Goal: Task Accomplishment & Management: Use online tool/utility

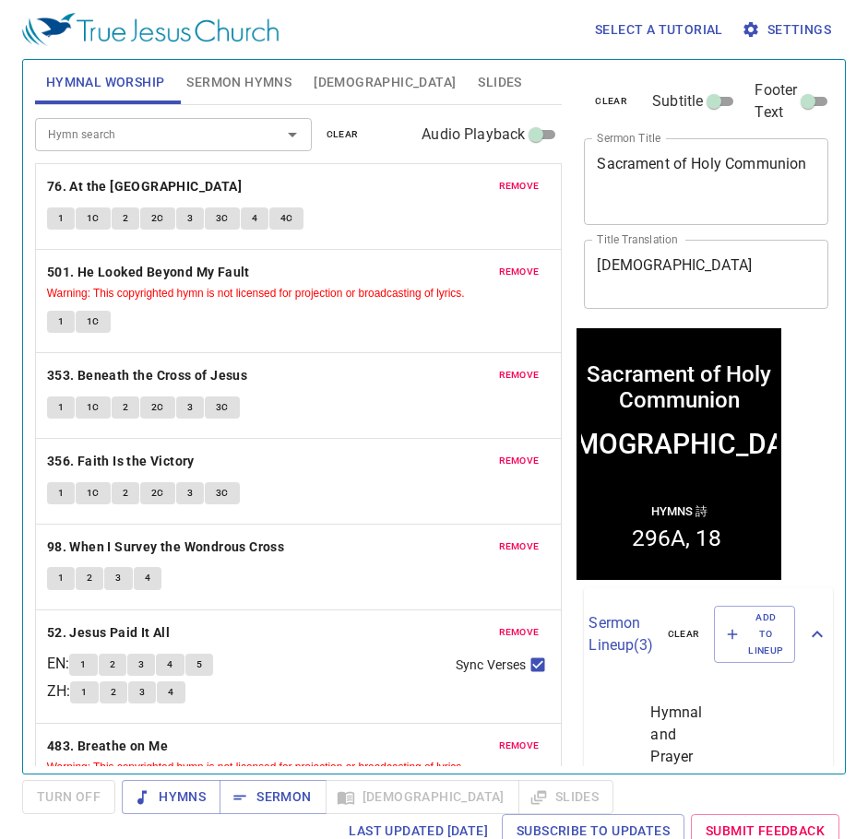
click at [499, 184] on span "remove" at bounding box center [519, 186] width 41 height 17
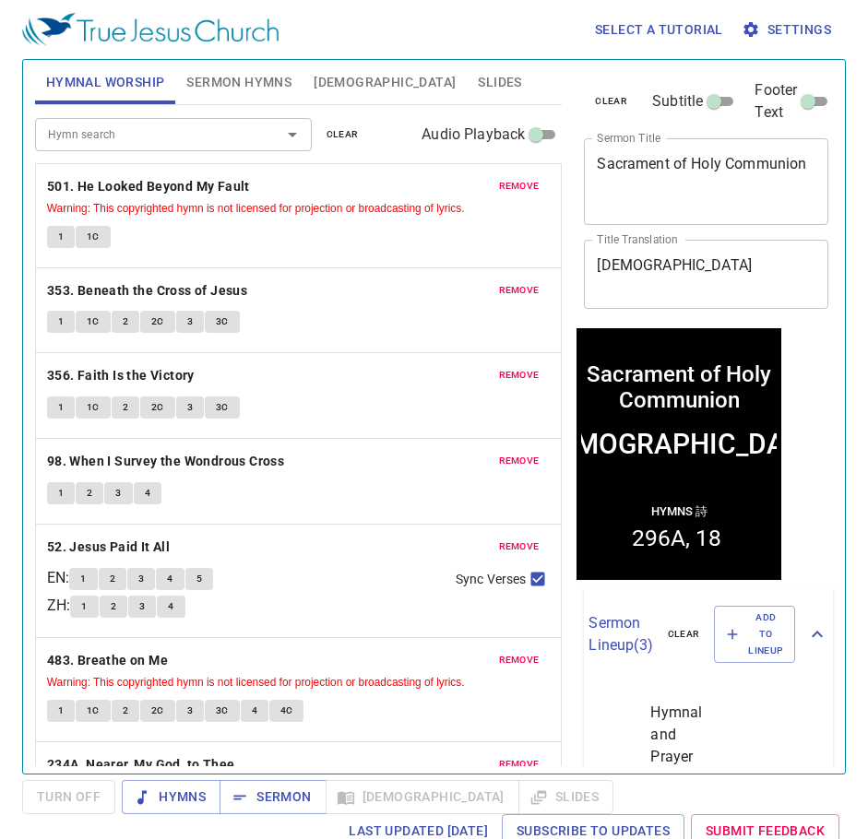
click at [499, 184] on span "remove" at bounding box center [519, 186] width 41 height 17
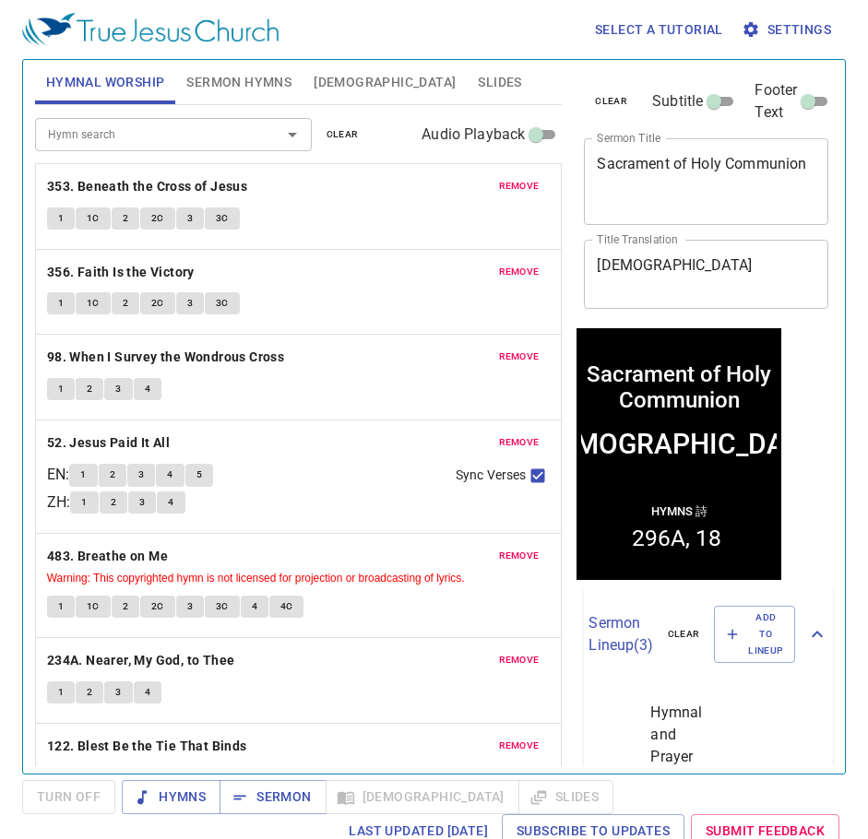
click at [499, 184] on span "remove" at bounding box center [519, 186] width 41 height 17
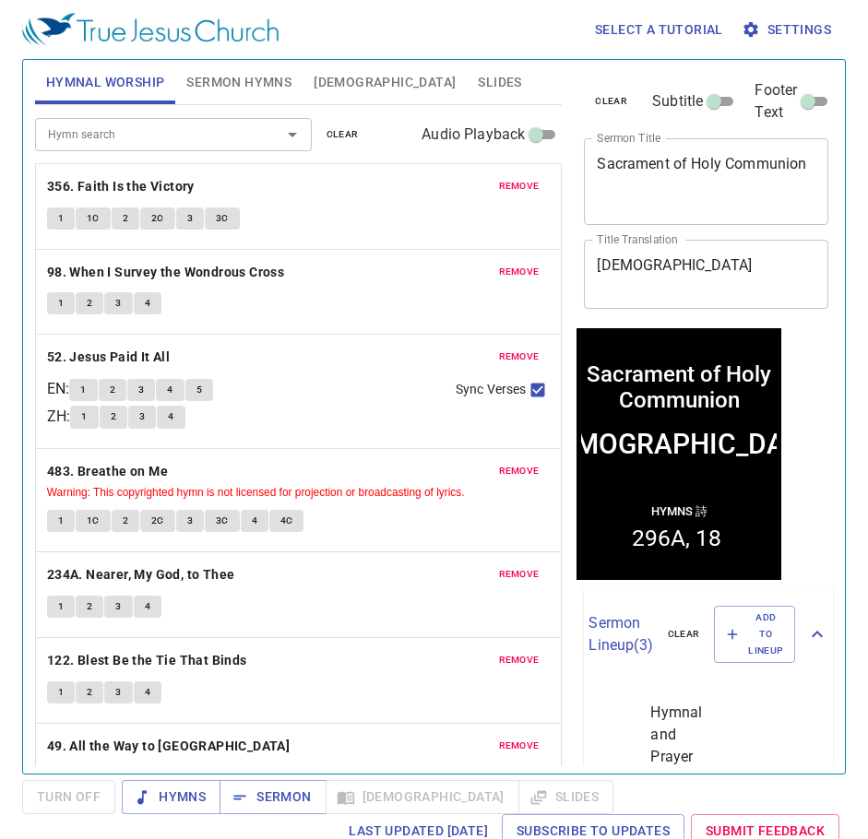
click at [499, 184] on span "remove" at bounding box center [519, 186] width 41 height 17
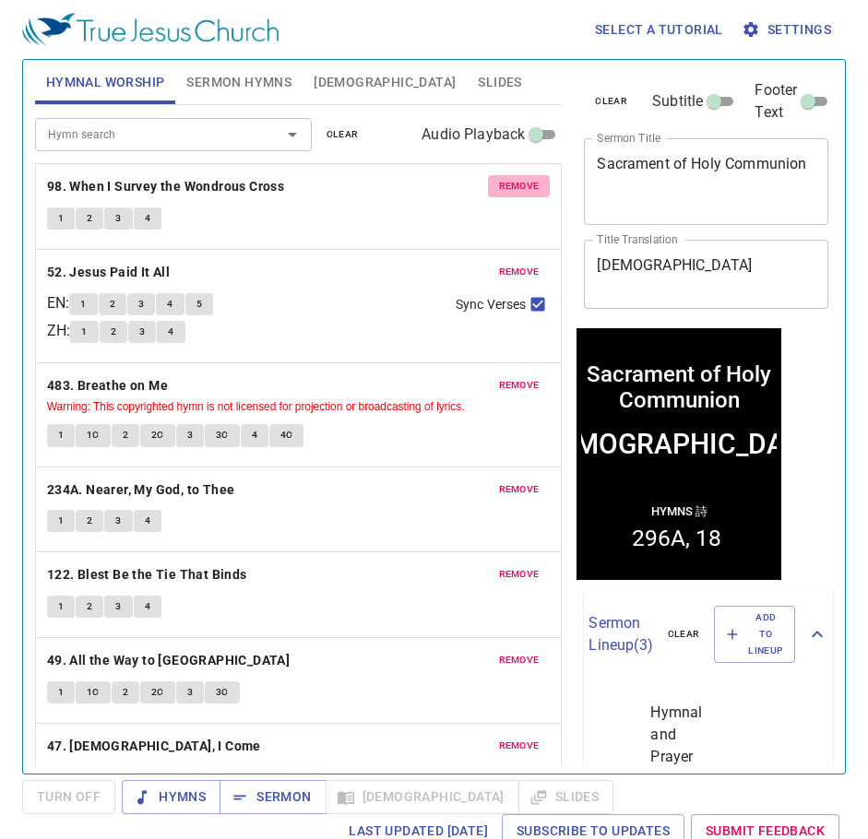
click at [499, 184] on span "remove" at bounding box center [519, 186] width 41 height 17
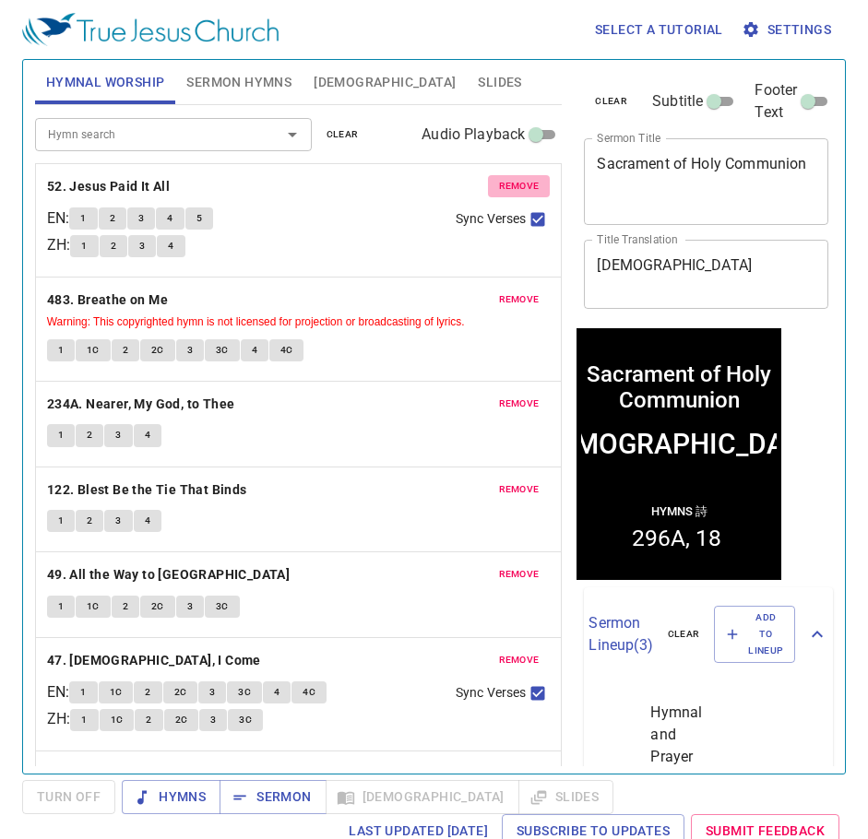
click at [499, 184] on span "remove" at bounding box center [519, 186] width 41 height 17
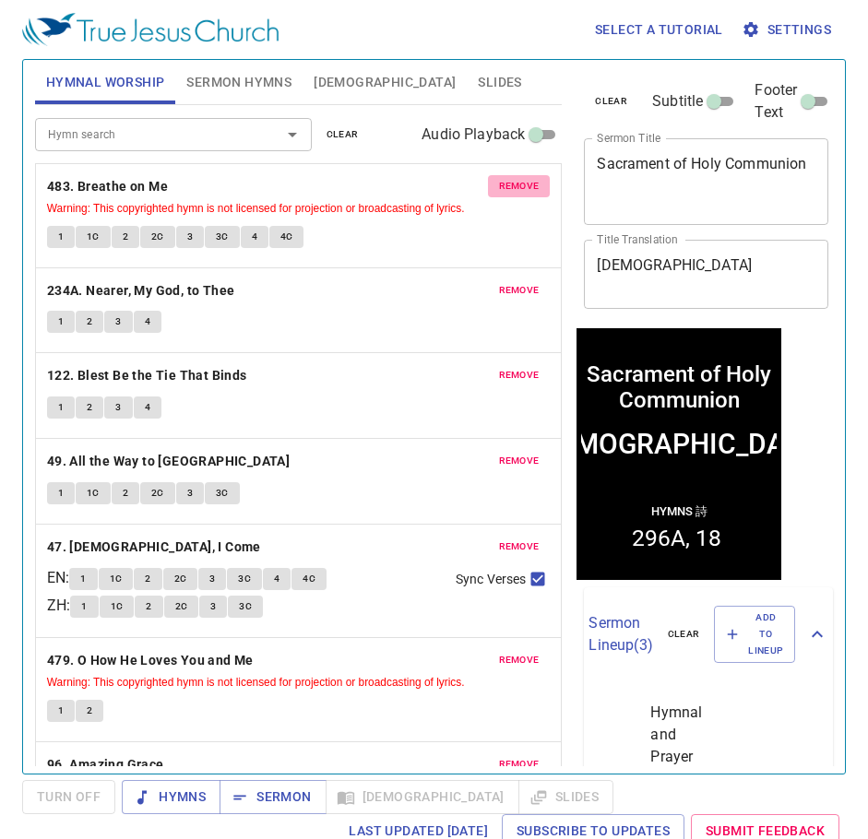
click at [499, 184] on span "remove" at bounding box center [519, 186] width 41 height 17
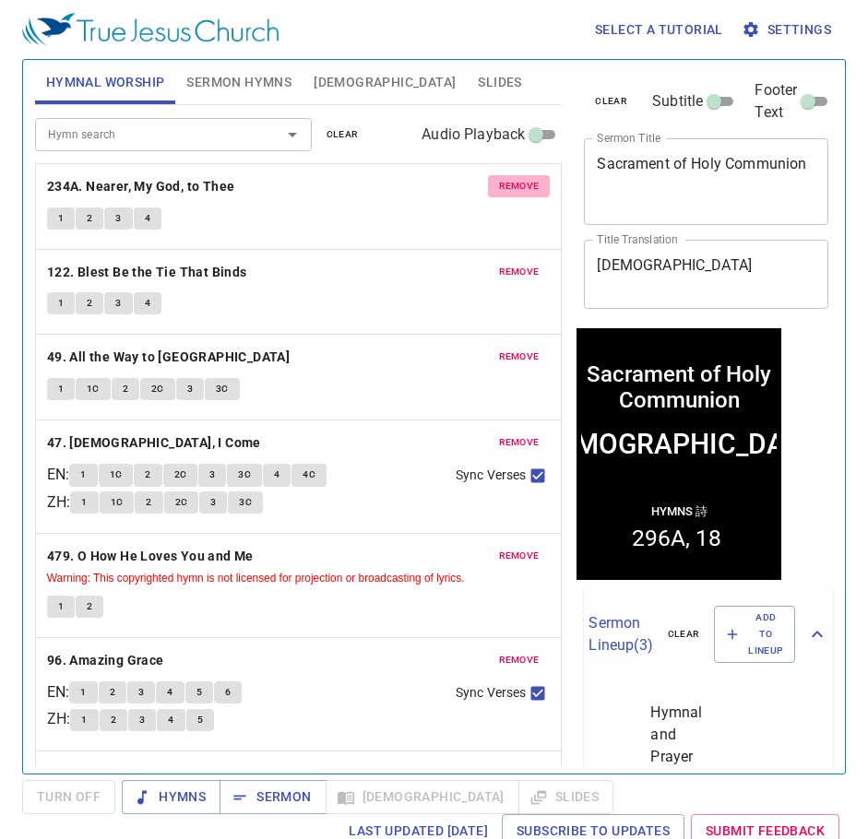
click at [499, 184] on span "remove" at bounding box center [519, 186] width 41 height 17
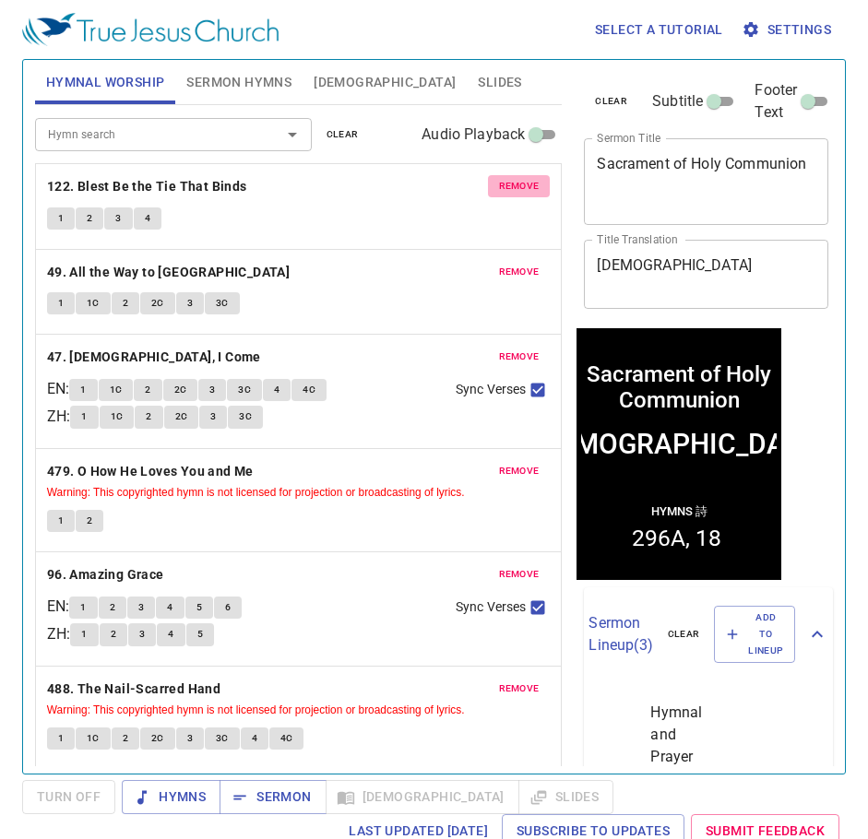
click at [499, 184] on span "remove" at bounding box center [519, 186] width 41 height 17
click at [498, 261] on button "remove" at bounding box center [519, 272] width 63 height 22
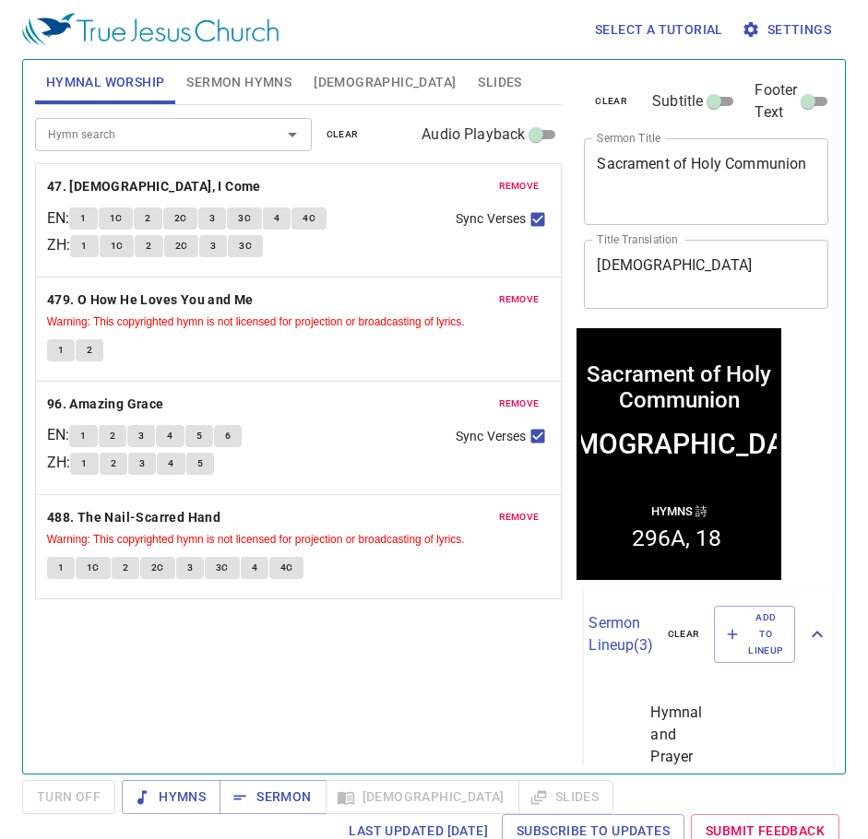
click at [498, 184] on button "remove" at bounding box center [519, 186] width 63 height 22
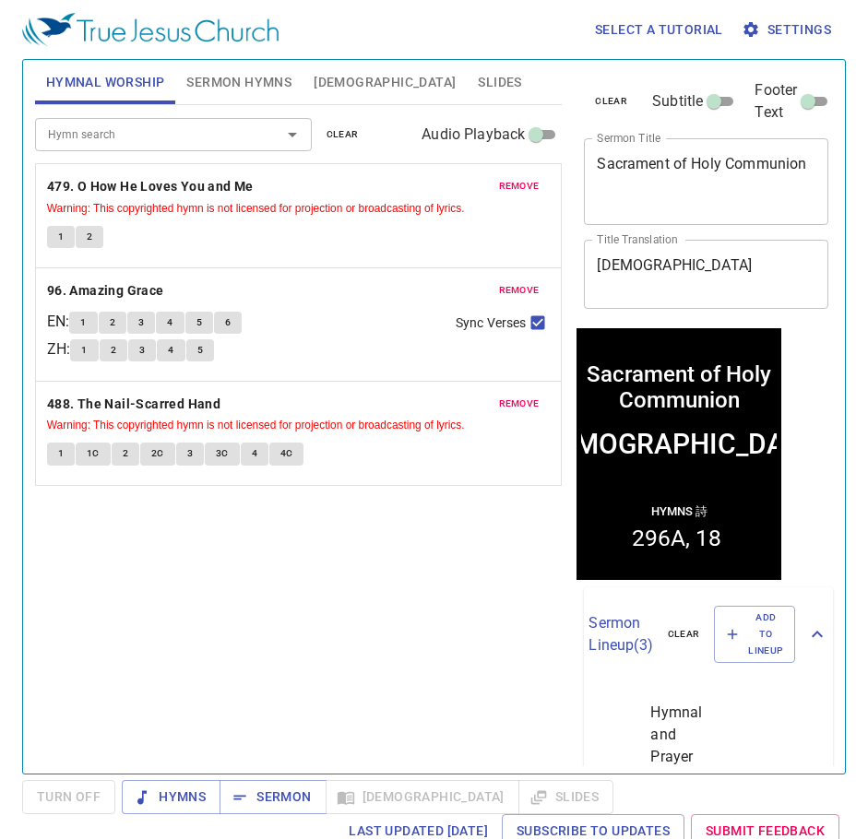
click at [498, 184] on button "remove" at bounding box center [519, 186] width 63 height 22
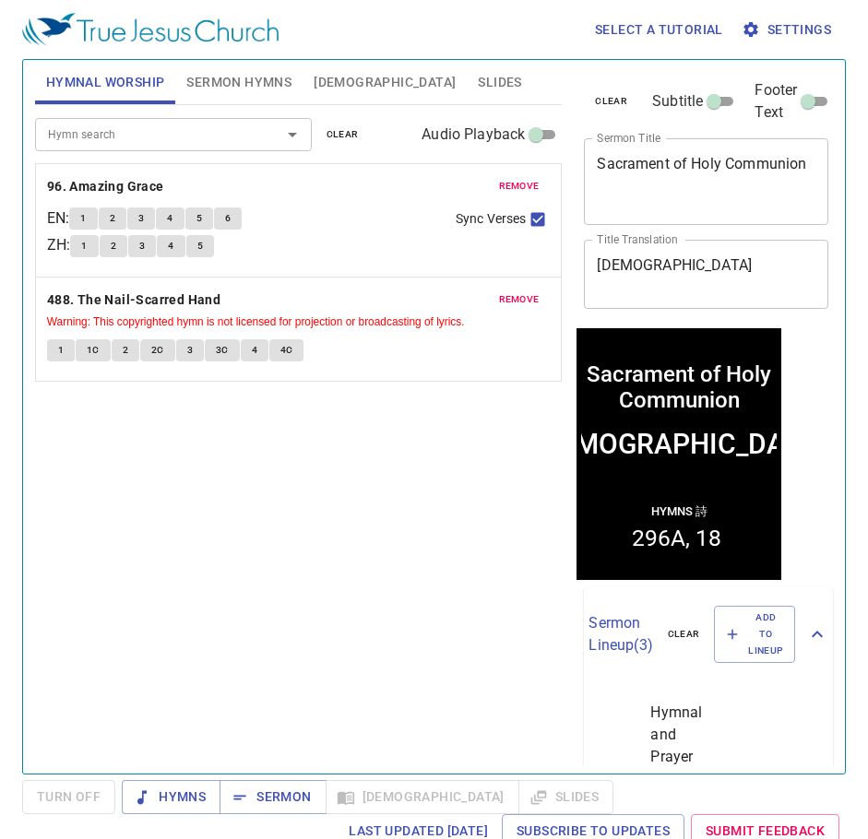
click at [498, 184] on button "remove" at bounding box center [519, 186] width 63 height 22
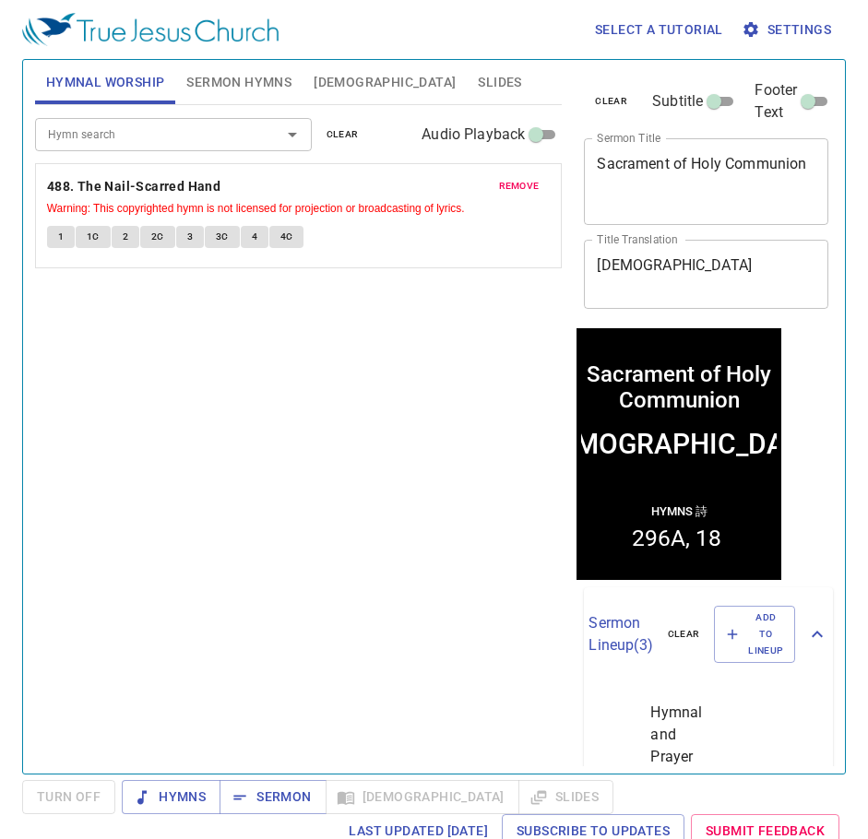
click at [498, 184] on button "remove" at bounding box center [519, 186] width 63 height 22
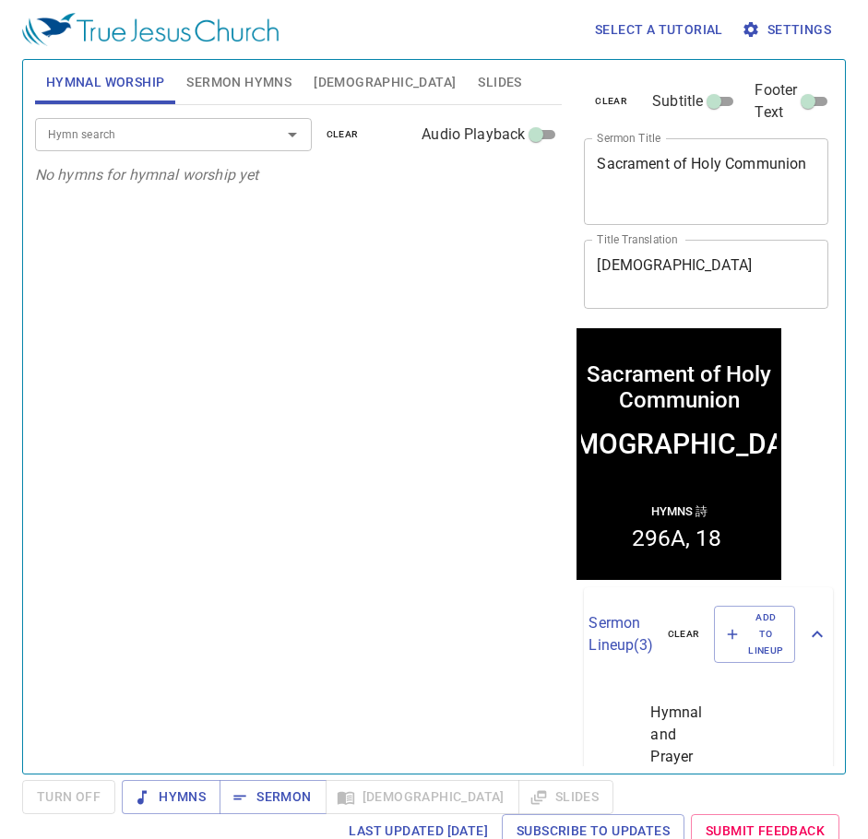
click at [250, 133] on input "Hymn search" at bounding box center [146, 134] width 211 height 21
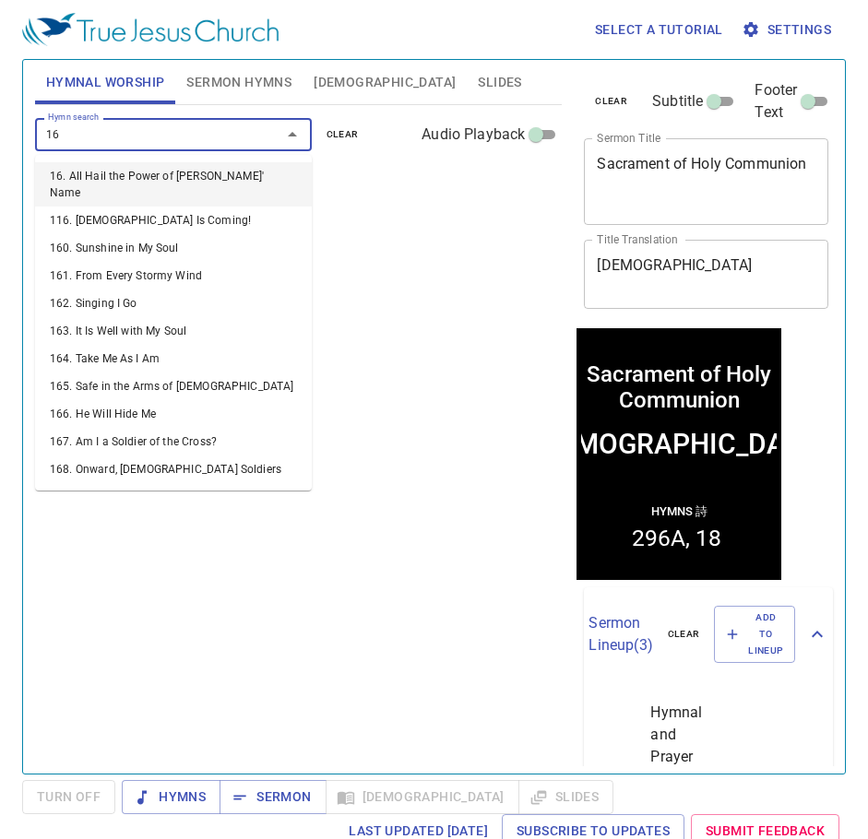
type input "160"
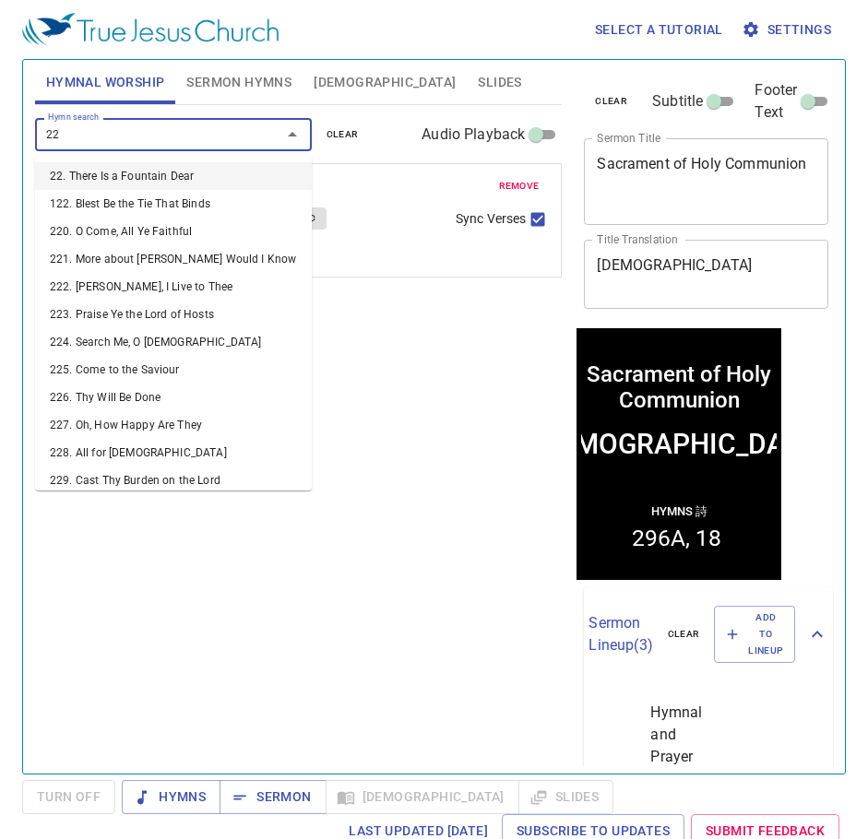
type input "223"
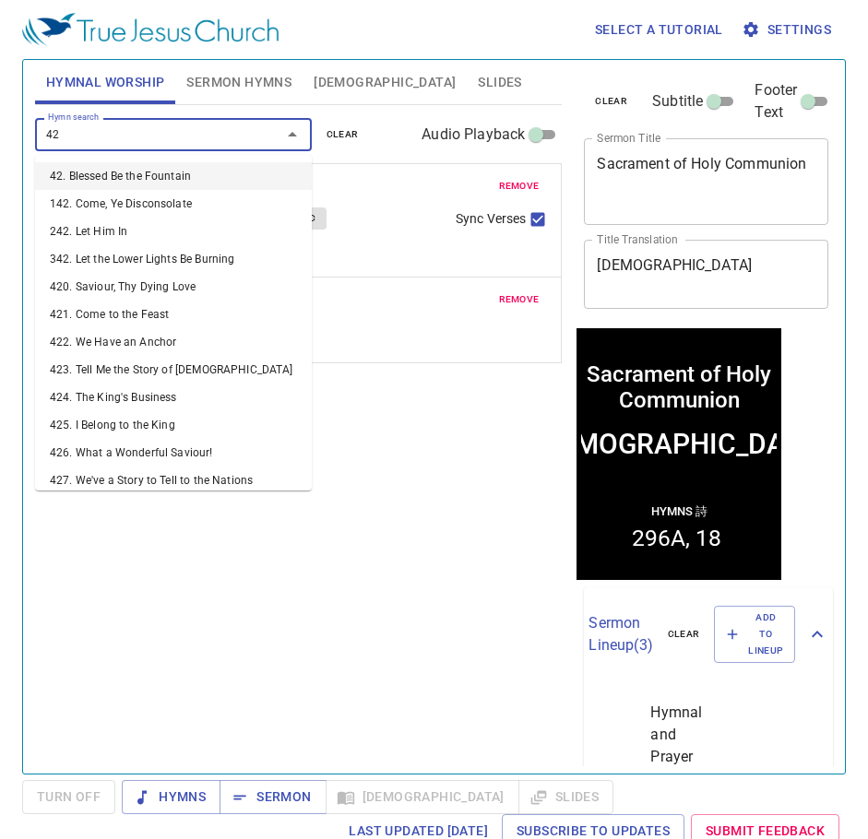
type input "422"
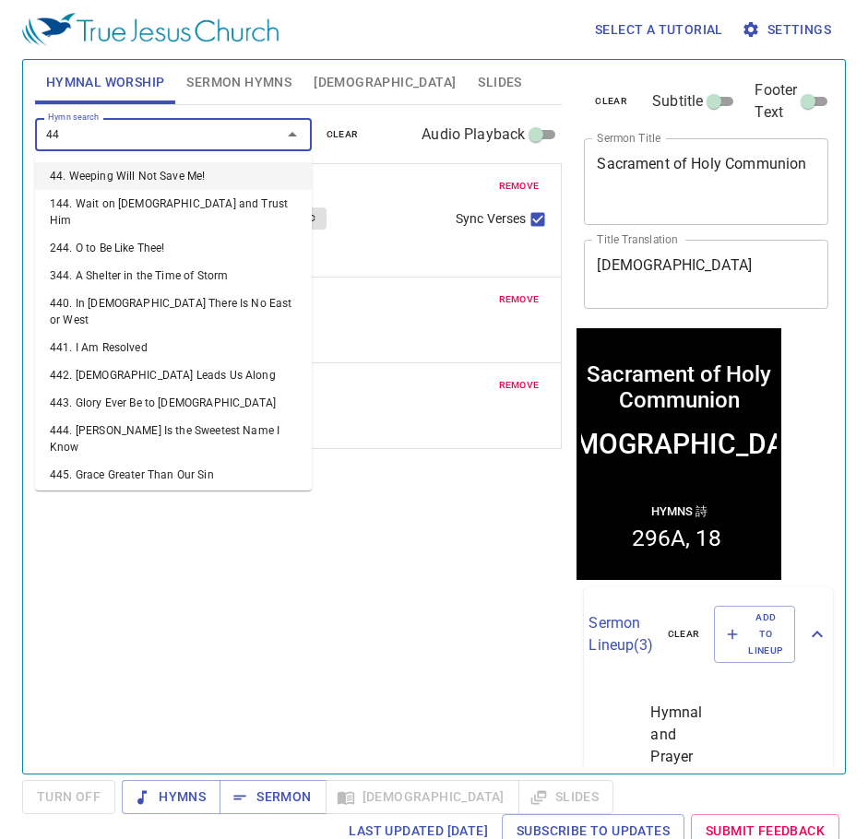
type input "447"
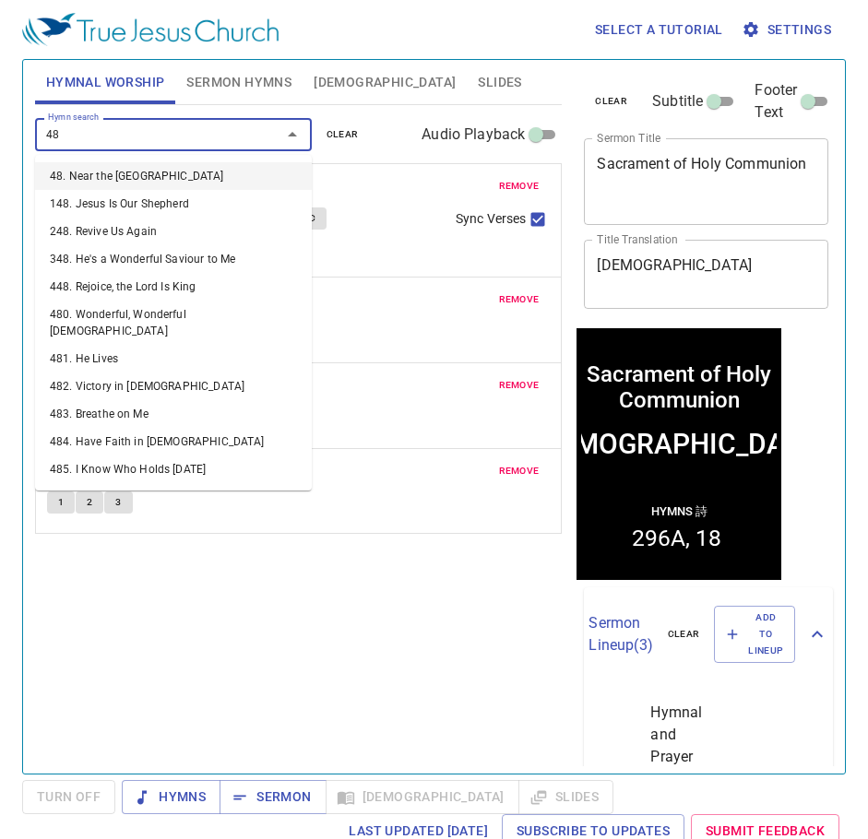
type input "486"
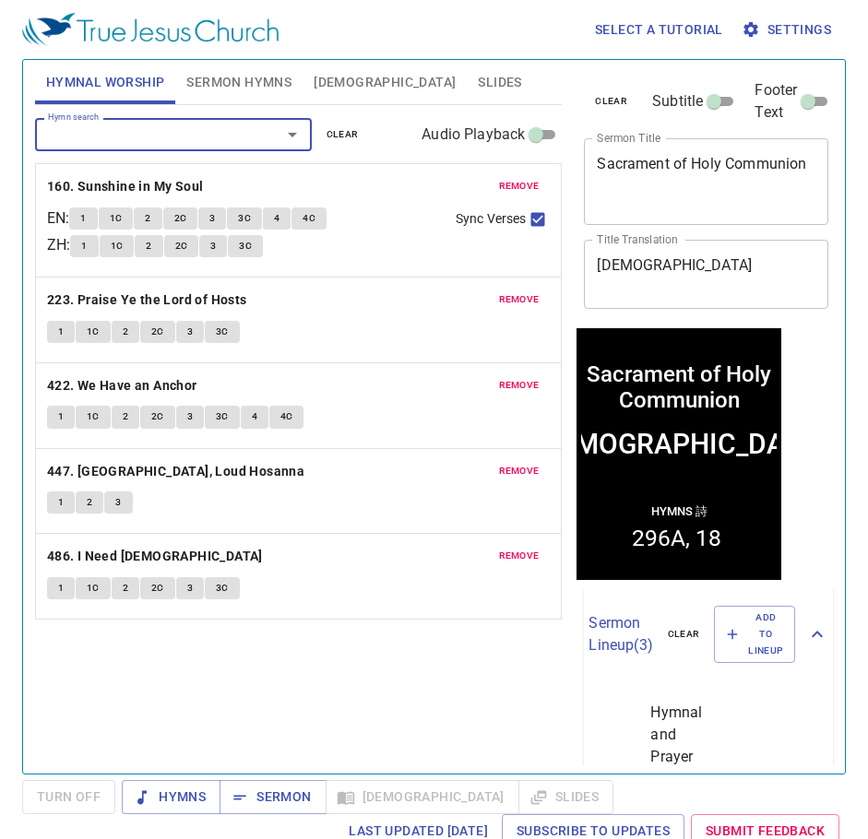
click at [247, 75] on span "Sermon Hymns" at bounding box center [238, 82] width 105 height 23
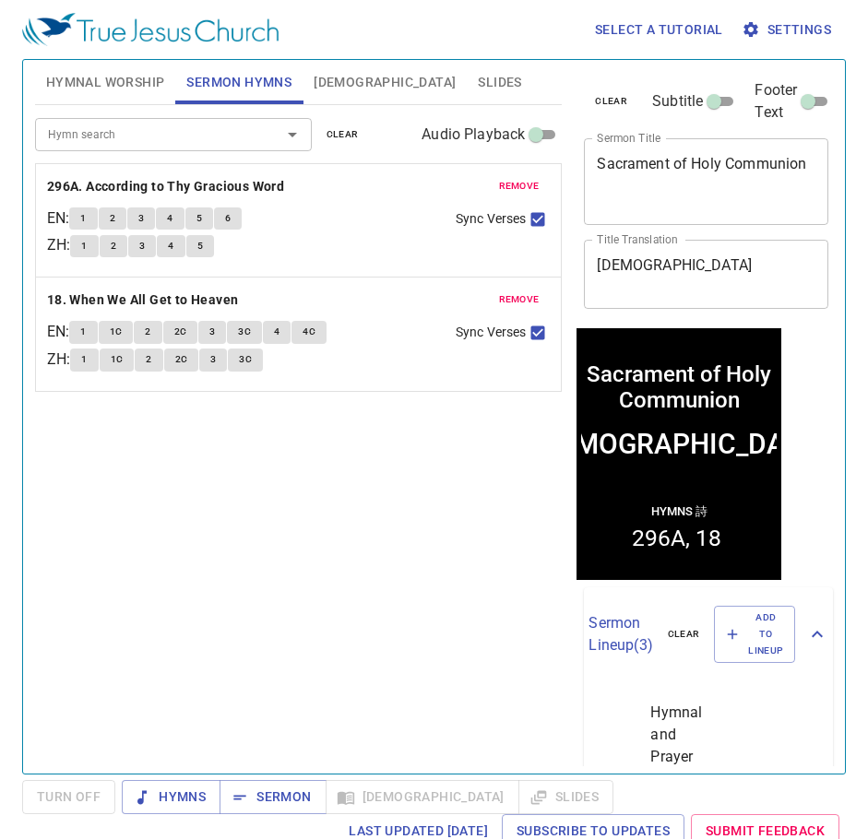
click at [514, 180] on span "remove" at bounding box center [519, 186] width 41 height 17
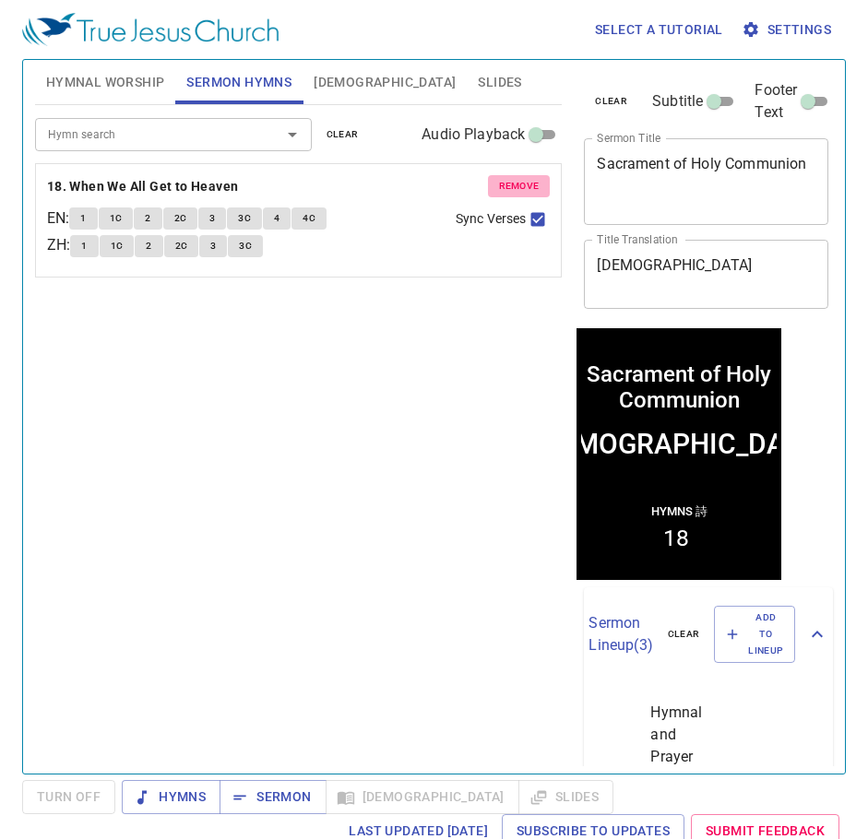
click at [514, 180] on span "remove" at bounding box center [519, 186] width 41 height 17
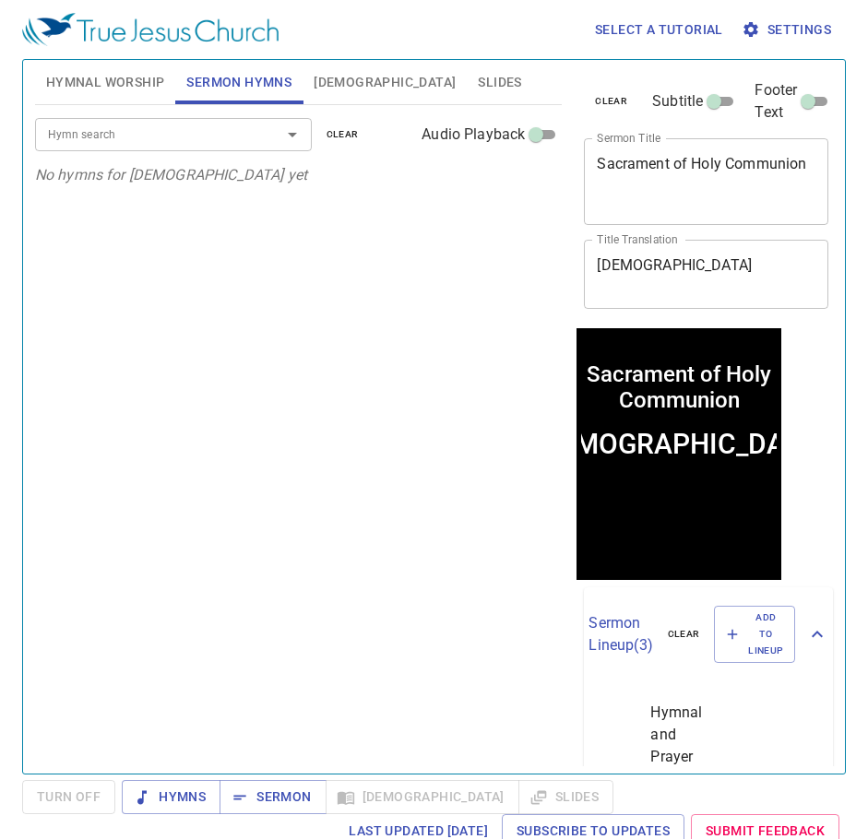
click at [255, 140] on div at bounding box center [279, 135] width 48 height 26
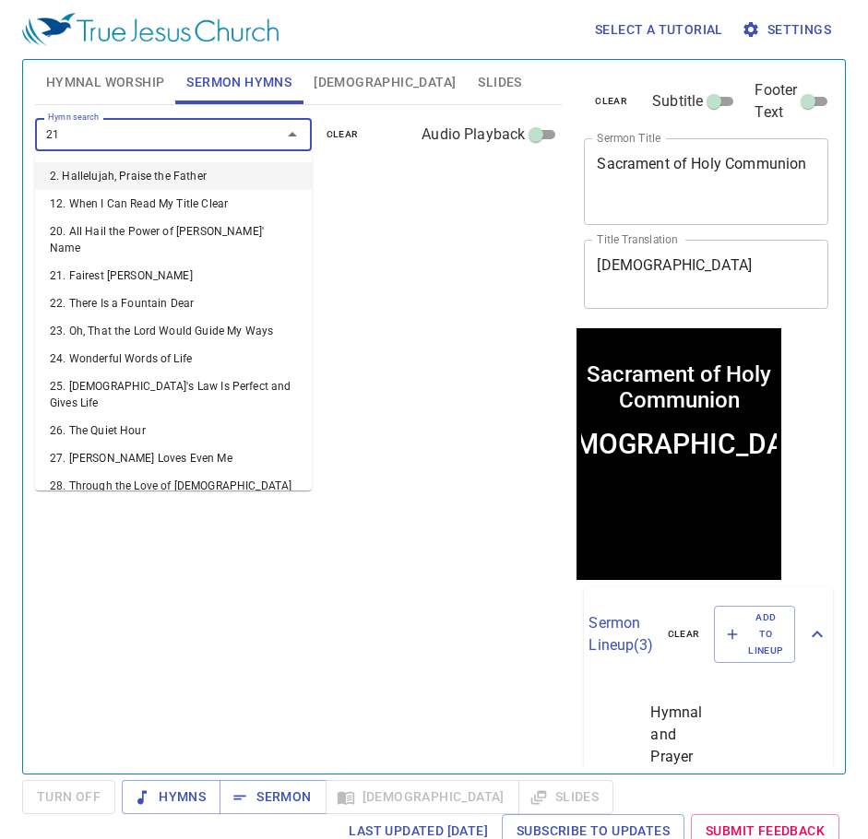
type input "214"
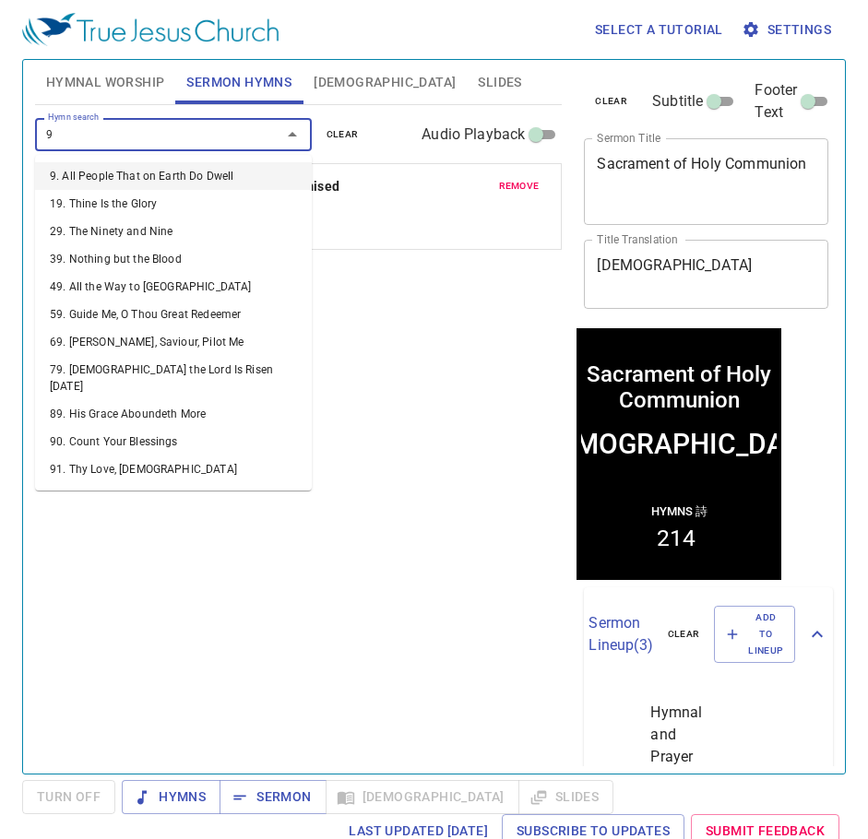
type input "91"
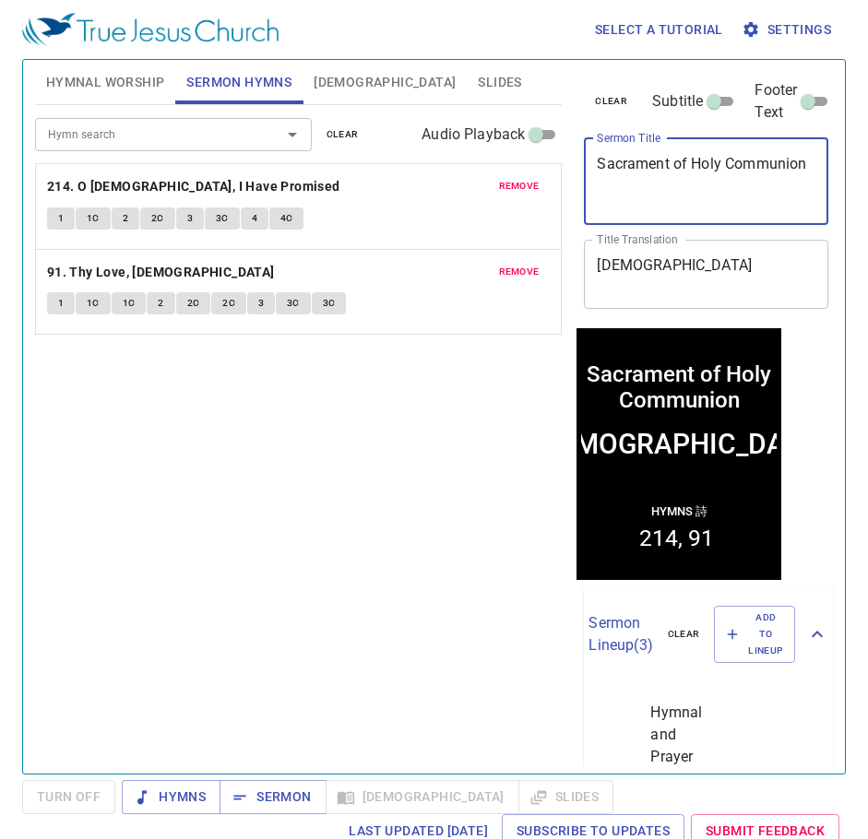
drag, startPoint x: 597, startPoint y: 163, endPoint x: 732, endPoint y: 186, distance: 137.5
click at [732, 186] on textarea "Sacrament of Holy Communion" at bounding box center [706, 181] width 219 height 53
paste textarea "A Family Loved By [PERSON_NAME]"
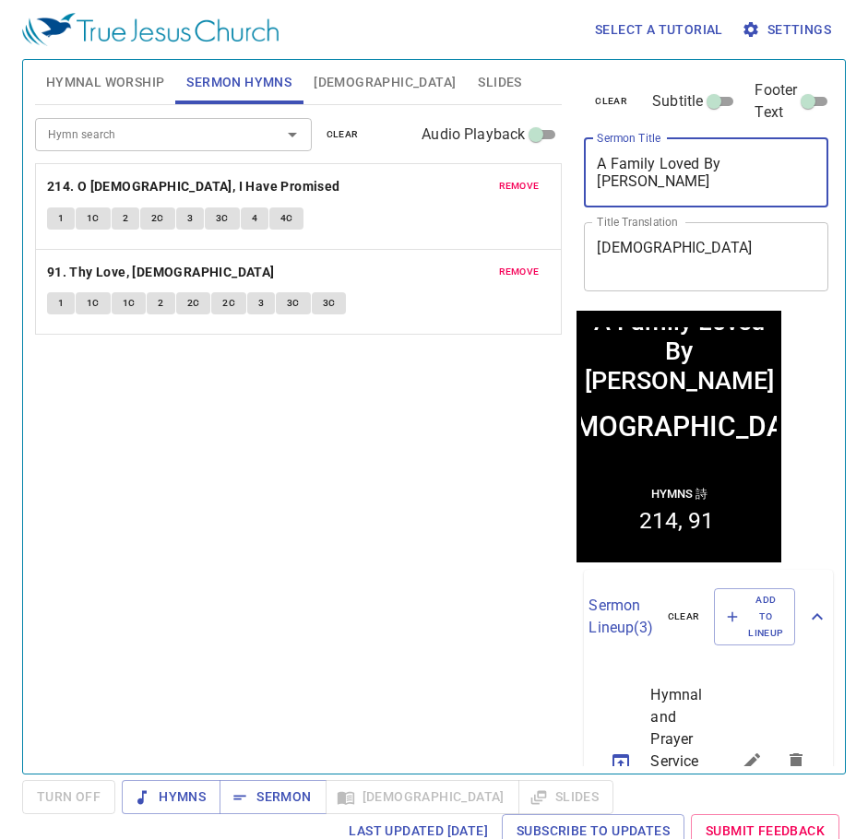
type textarea "A Family Loved By [PERSON_NAME]"
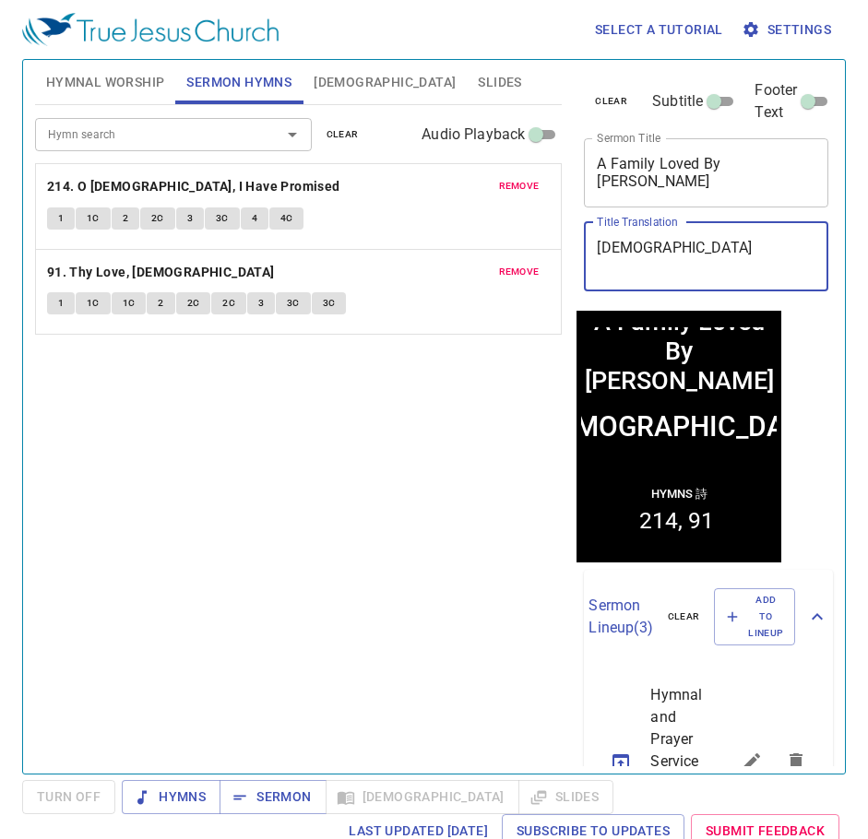
drag, startPoint x: 659, startPoint y: 243, endPoint x: 545, endPoint y: 254, distance: 114.8
click at [545, 254] on div "Hymnal Worship Sermon Hymns Bible Slides Hymn search Hymn search clear Audio Pl…" at bounding box center [434, 410] width 812 height 714
paste textarea "主所愛的一家人"
type textarea "主所愛的一家人"
click at [272, 796] on span "Sermon" at bounding box center [272, 797] width 77 height 23
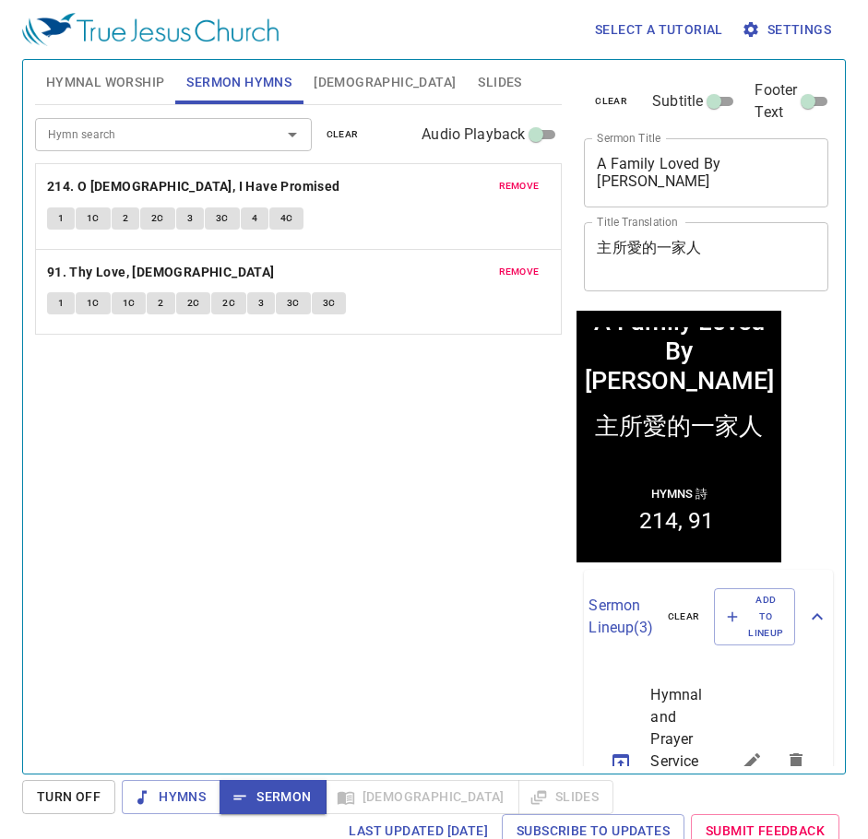
click at [301, 559] on div "Hymn search Hymn search clear Audio Playback remove 214. O Jesus, I Have Promis…" at bounding box center [298, 431] width 527 height 653
click at [107, 77] on span "Hymnal Worship" at bounding box center [105, 82] width 119 height 23
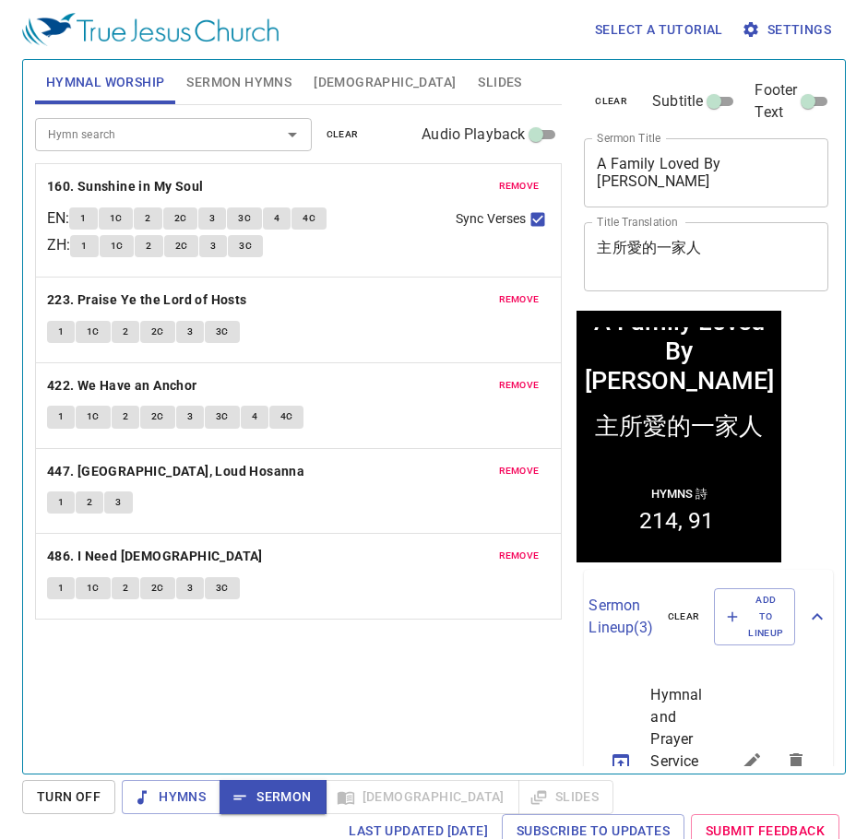
click at [370, 336] on div "1 1C 2 2C 3 3C" at bounding box center [298, 334] width 503 height 27
click at [171, 805] on span "Hymns" at bounding box center [170, 797] width 69 height 23
click at [86, 221] on span "1" at bounding box center [83, 218] width 6 height 17
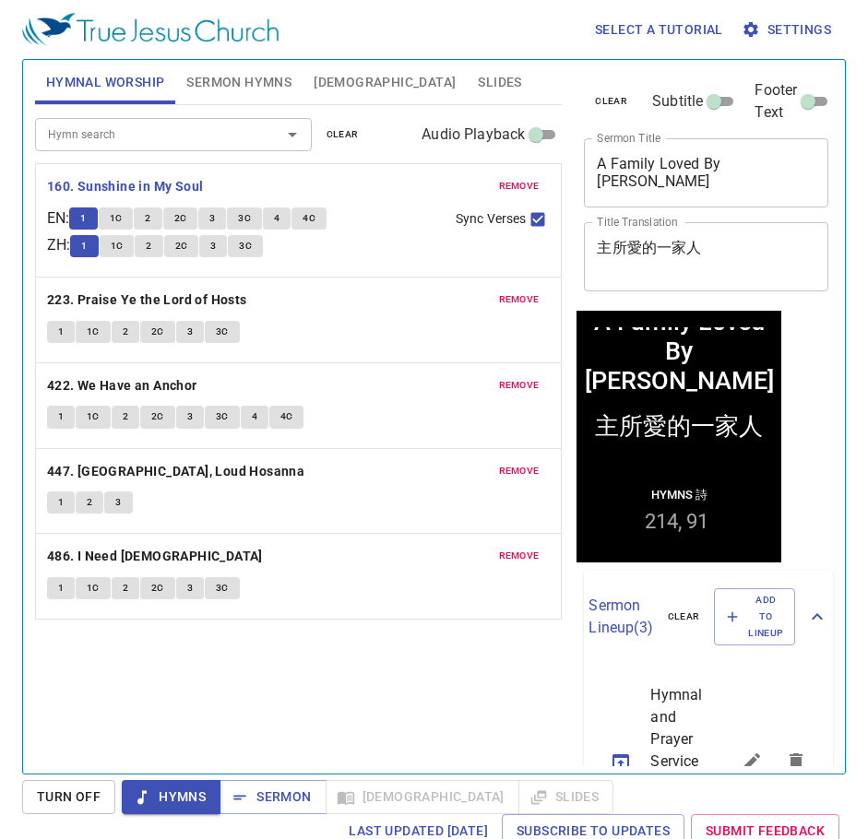
click at [86, 219] on span "1" at bounding box center [83, 218] width 6 height 17
click at [150, 215] on span "2" at bounding box center [148, 218] width 6 height 17
click at [343, 294] on p "223. Praise Ye the Lord of Hosts" at bounding box center [298, 300] width 503 height 23
click at [183, 215] on span "2C" at bounding box center [180, 218] width 13 height 17
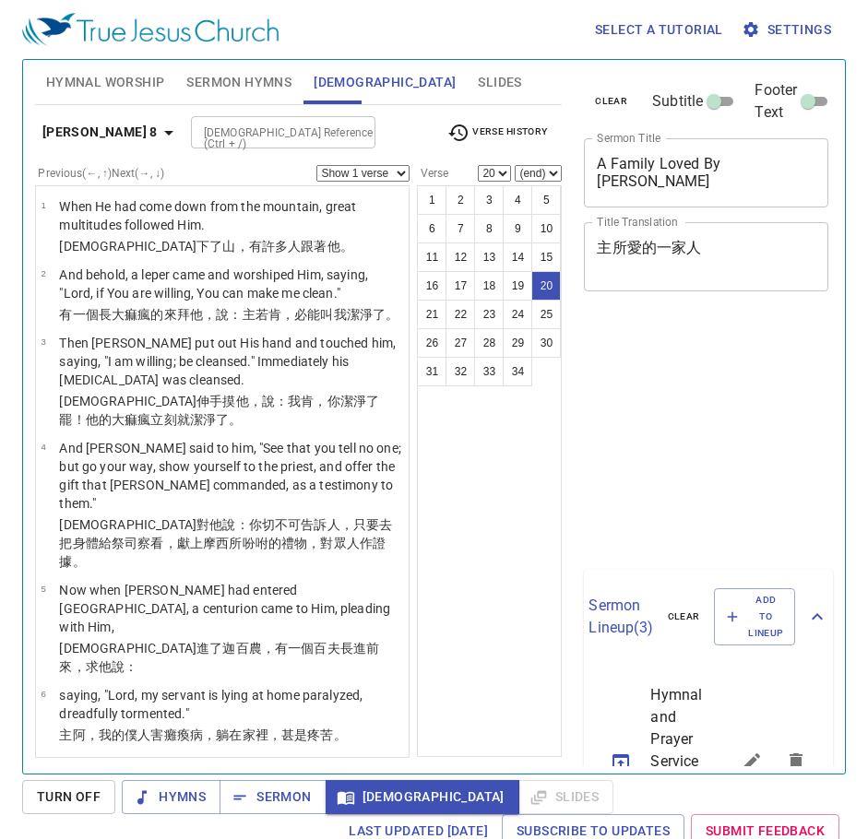
select select "20"
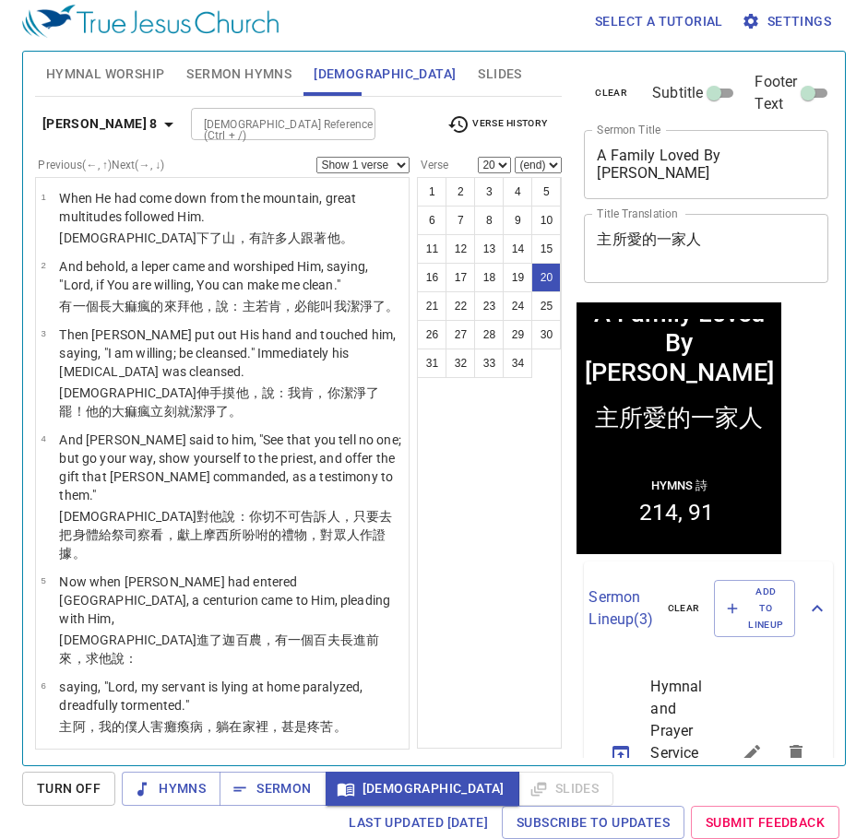
scroll to position [1477, 0]
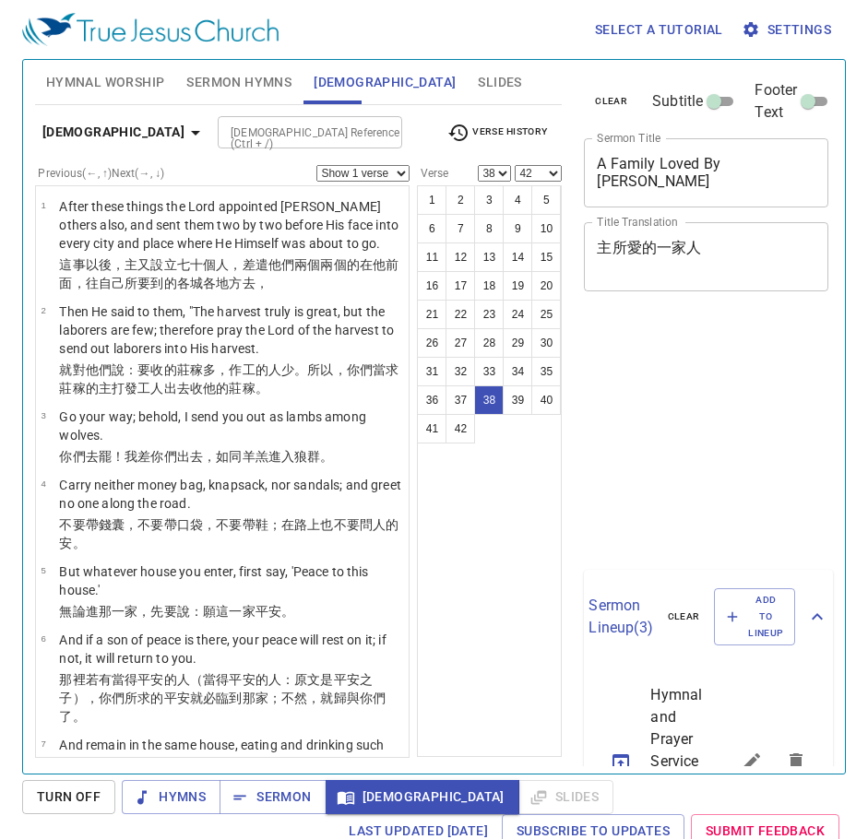
select select "38"
select select "42"
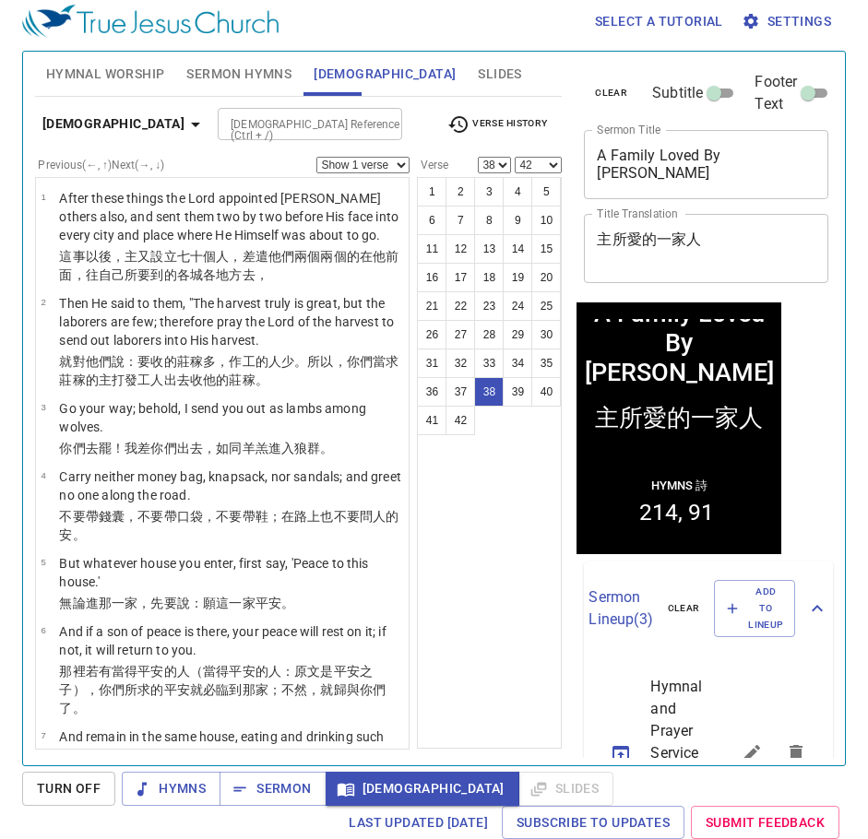
scroll to position [3344, 0]
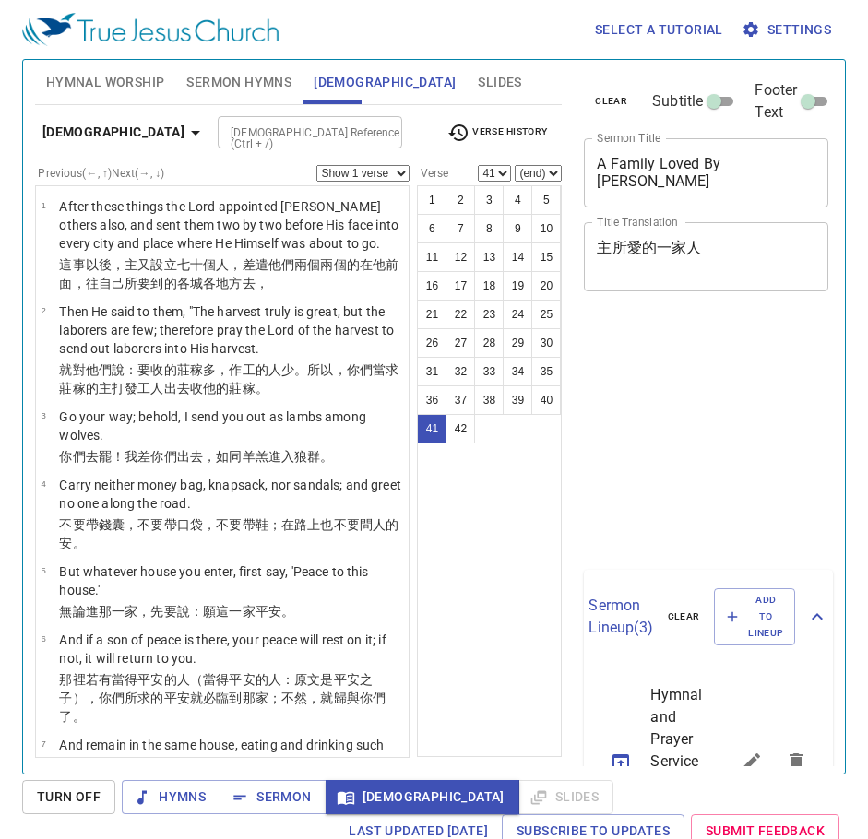
select select "41"
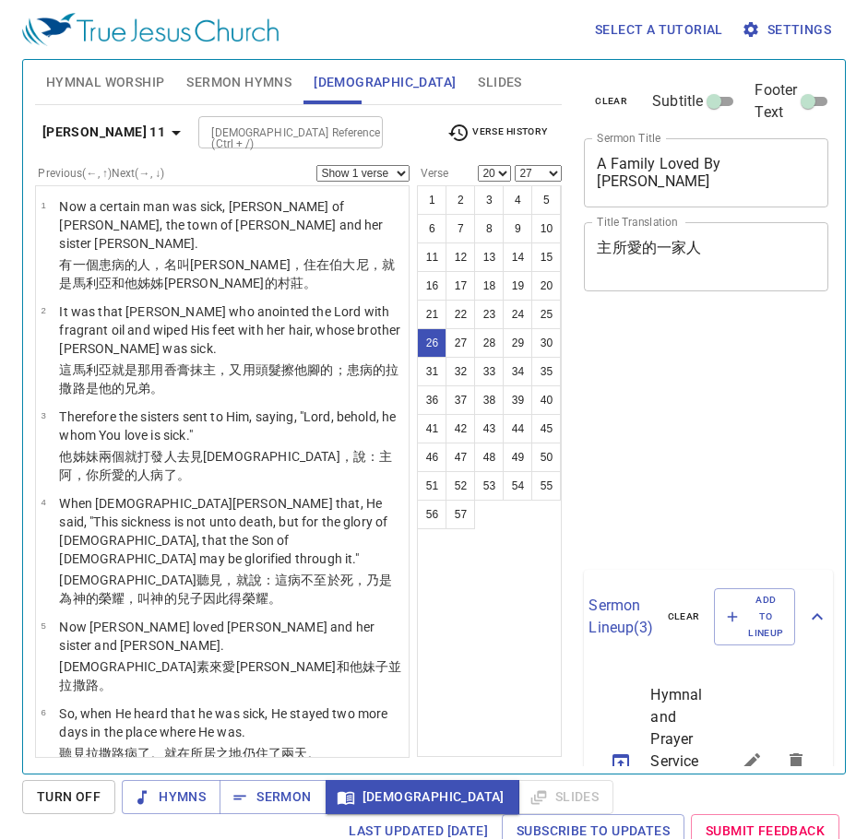
select select "20"
select select "27"
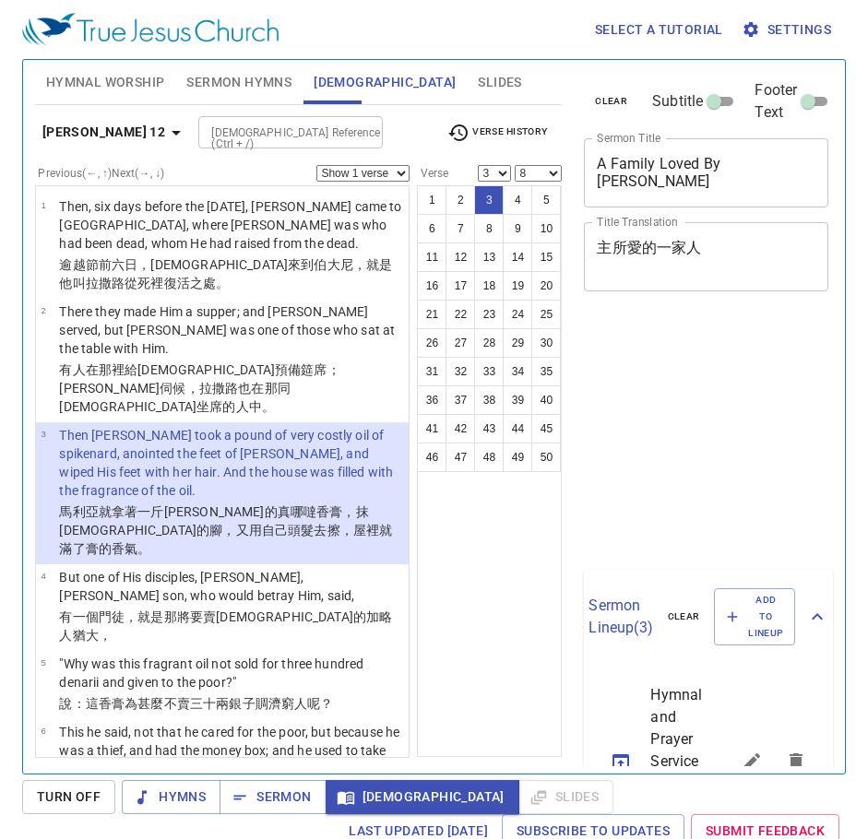
select select "3"
select select "8"
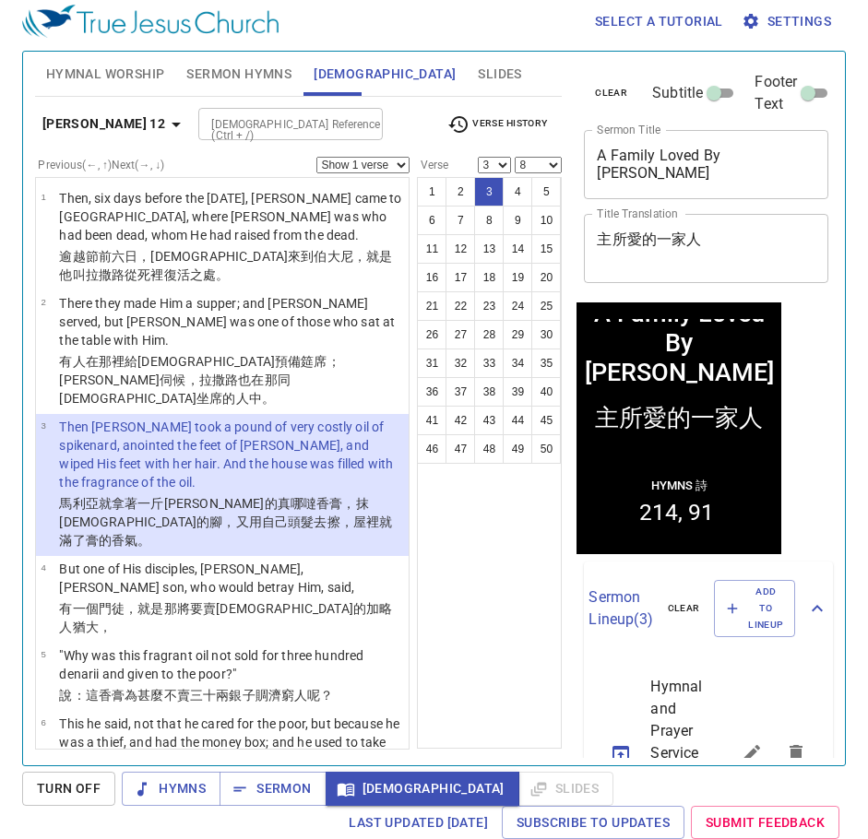
scroll to position [184, 0]
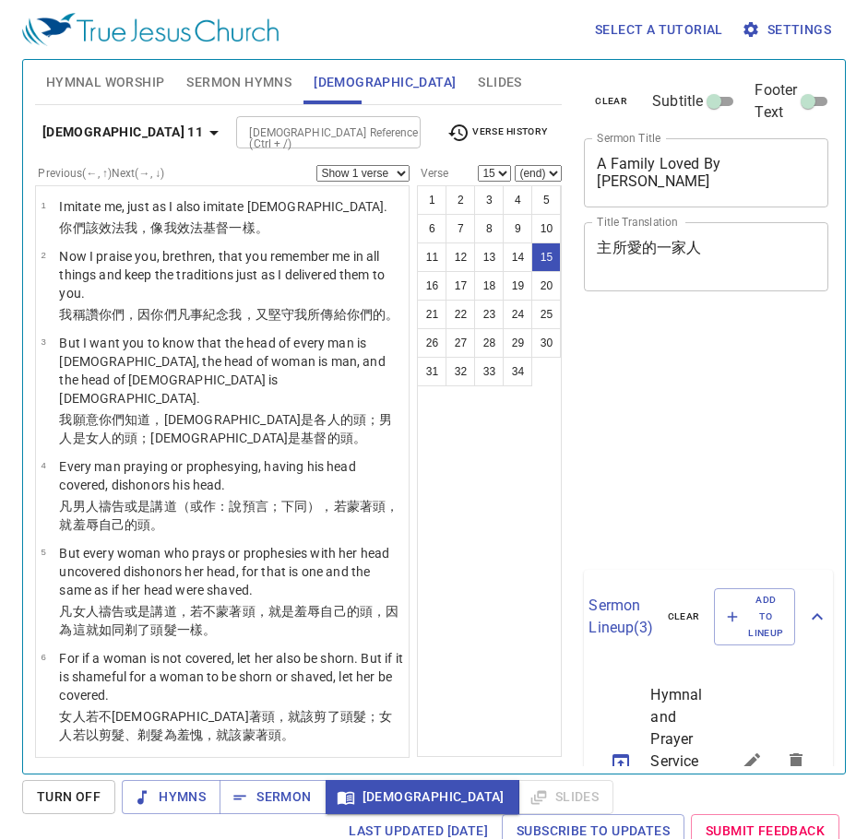
select select "15"
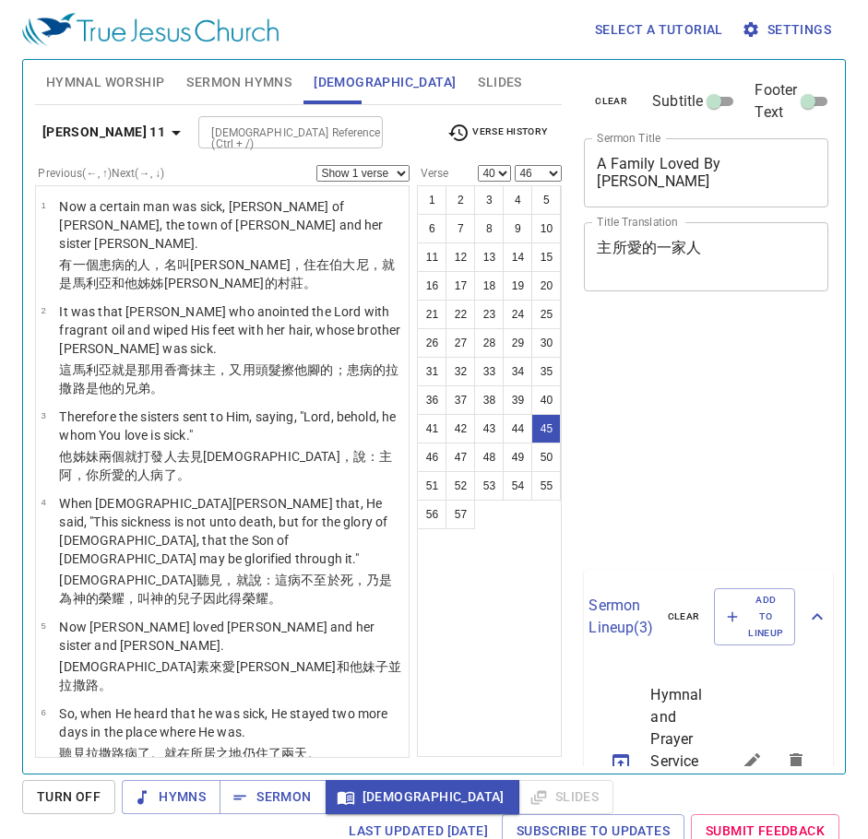
select select "40"
select select "46"
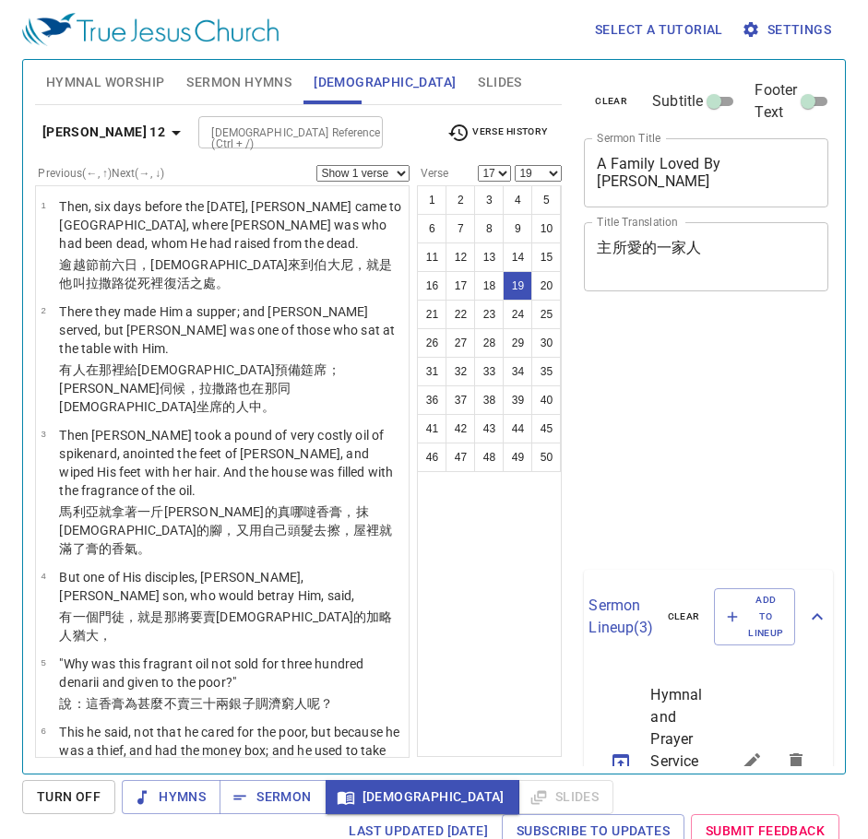
select select "17"
select select "19"
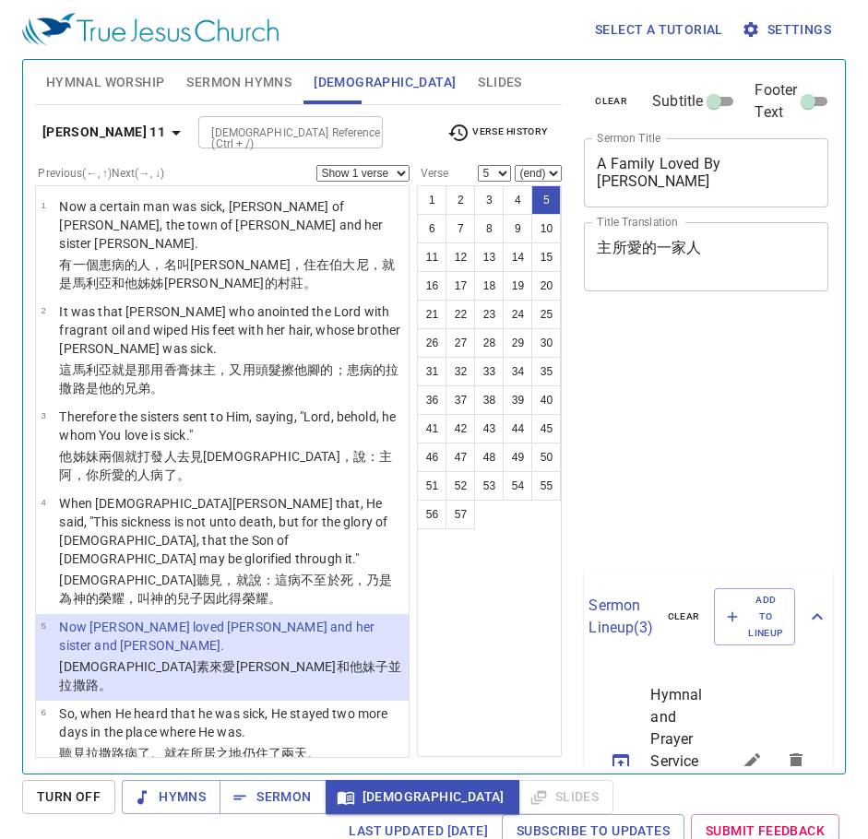
select select "5"
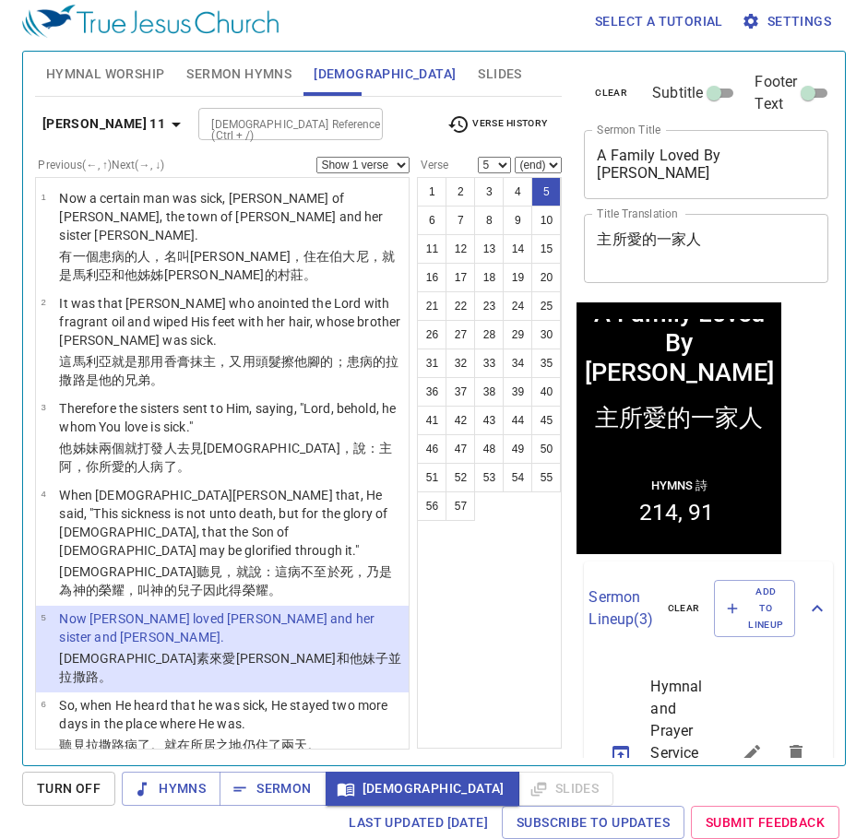
scroll to position [277, 0]
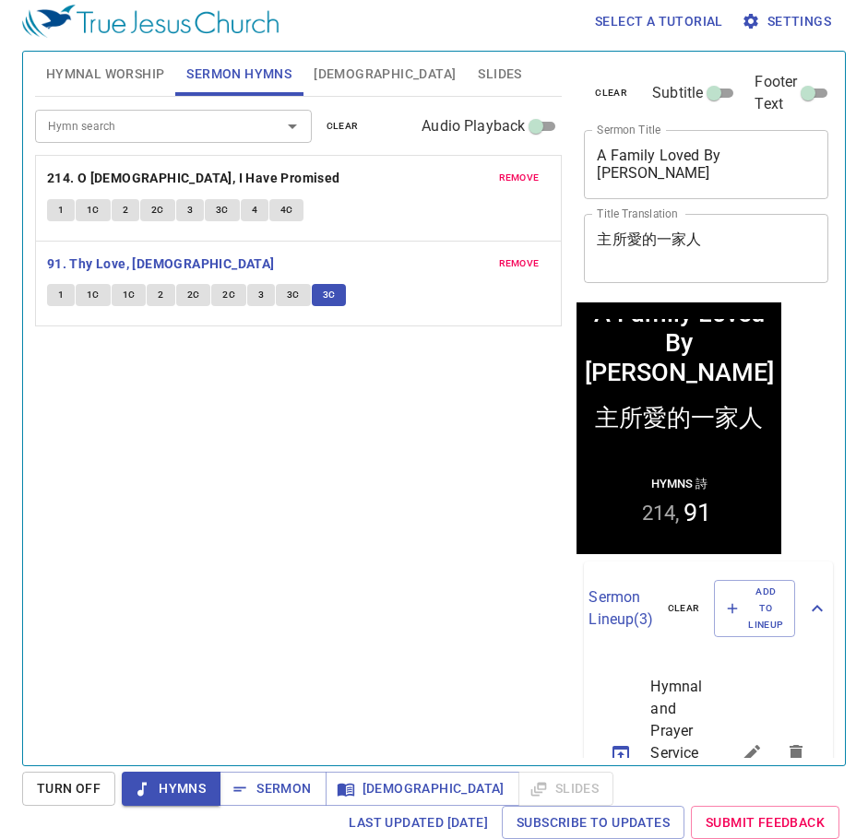
scroll to position [8, 0]
